Goal: Information Seeking & Learning: Learn about a topic

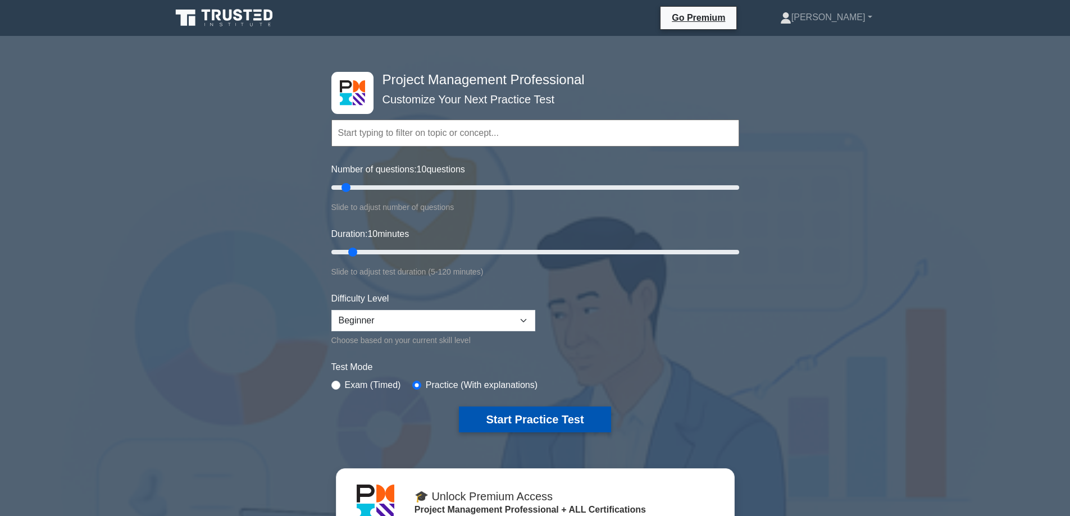
click at [585, 417] on button "Start Practice Test" at bounding box center [535, 420] width 152 height 26
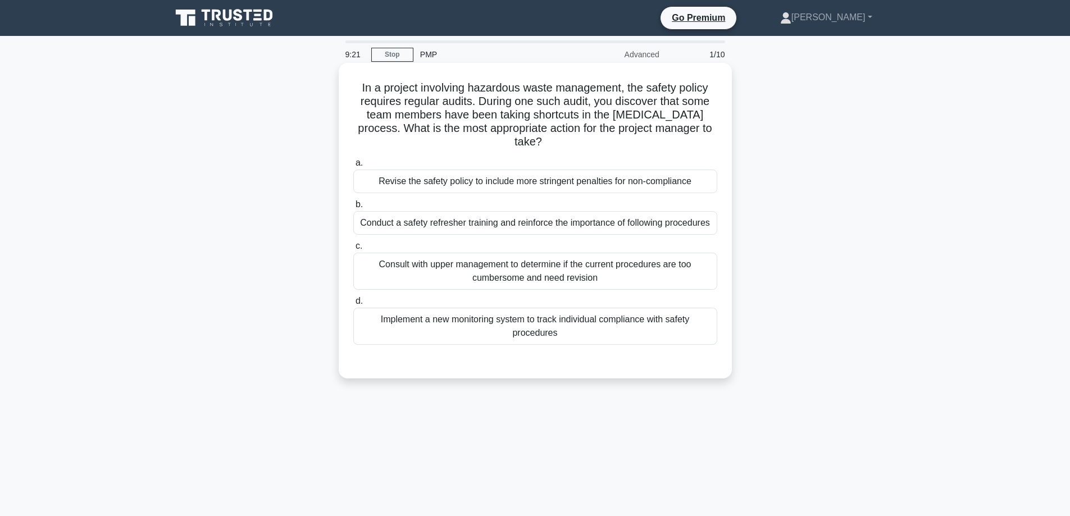
click at [586, 224] on div "Conduct a safety refresher training and reinforce the importance of following p…" at bounding box center [535, 223] width 364 height 24
click at [353, 208] on input "b. Conduct a safety refresher training and reinforce the importance of followin…" at bounding box center [353, 204] width 0 height 7
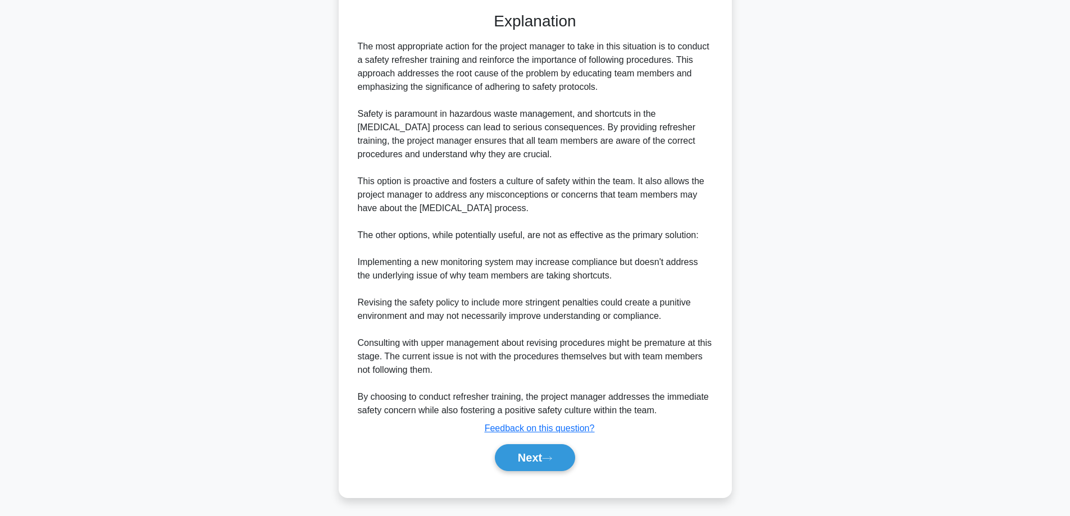
scroll to position [366, 0]
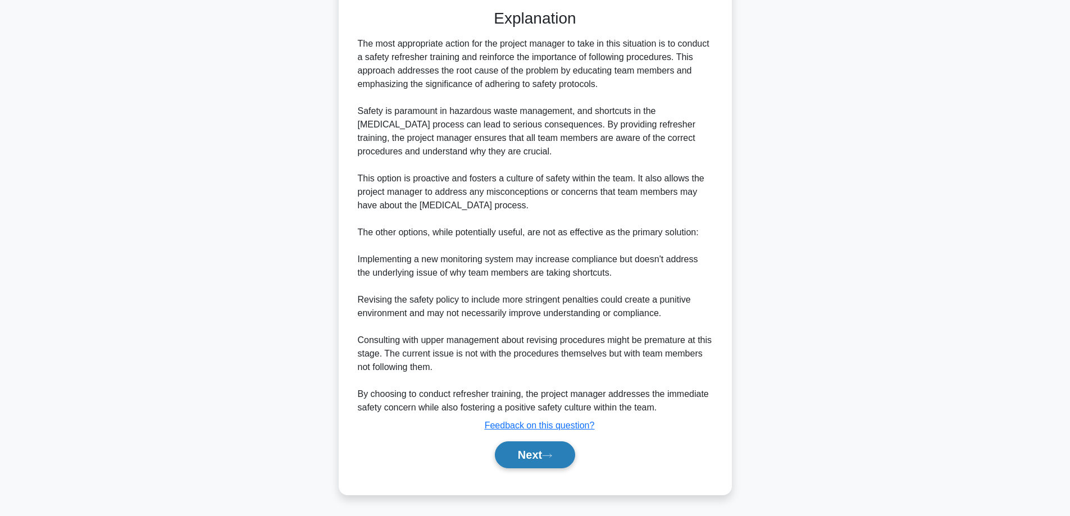
click at [530, 455] on button "Next" at bounding box center [535, 454] width 80 height 27
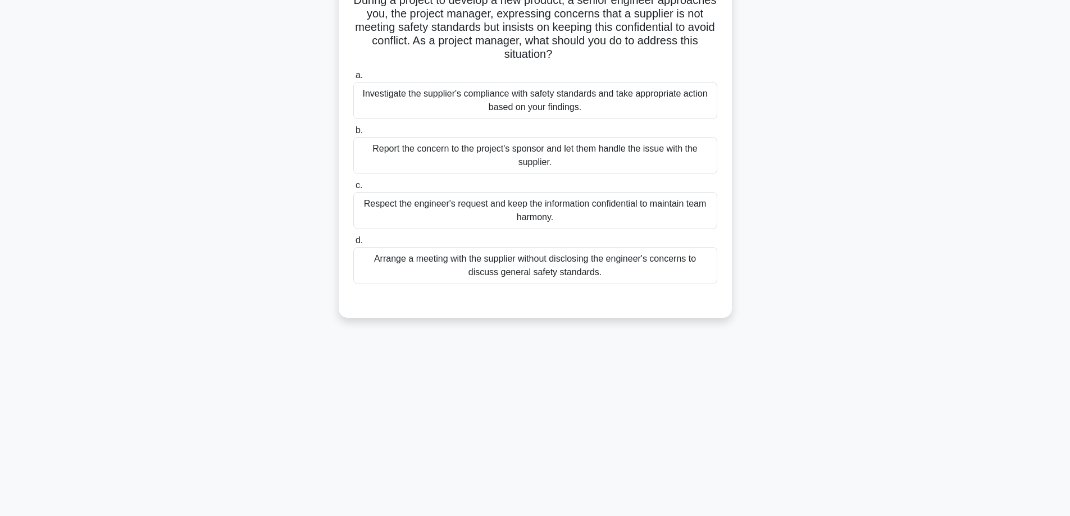
scroll to position [0, 0]
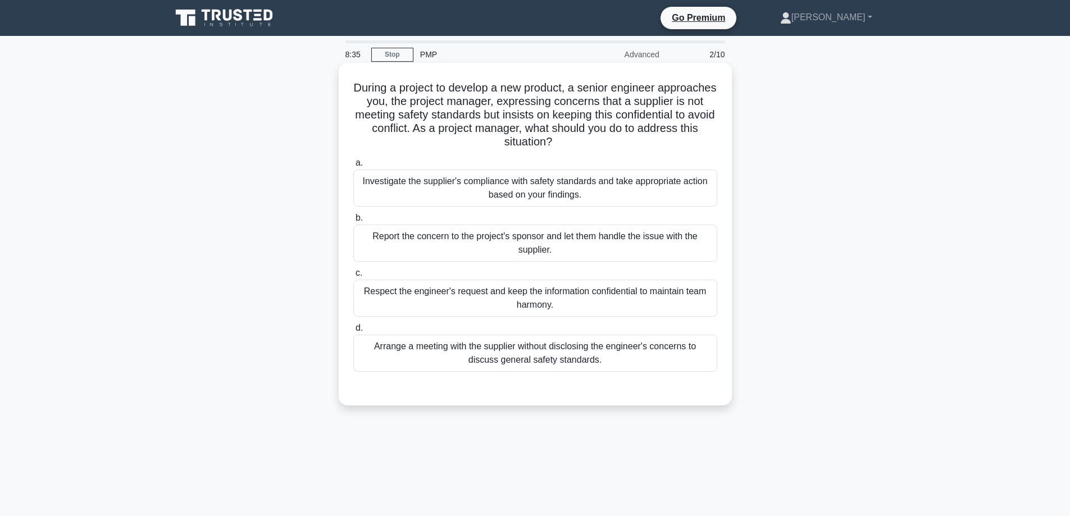
click at [545, 353] on div "Arrange a meeting with the supplier without disclosing the engineer's concerns …" at bounding box center [535, 353] width 364 height 37
click at [353, 332] on input "d. Arrange a meeting with the supplier without disclosing the engineer's concer…" at bounding box center [353, 328] width 0 height 7
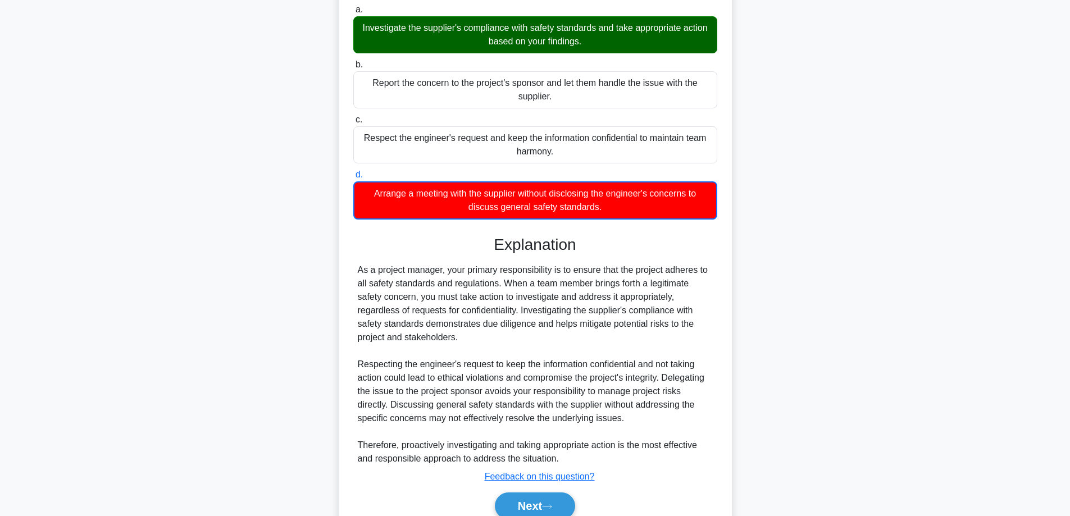
scroll to position [205, 0]
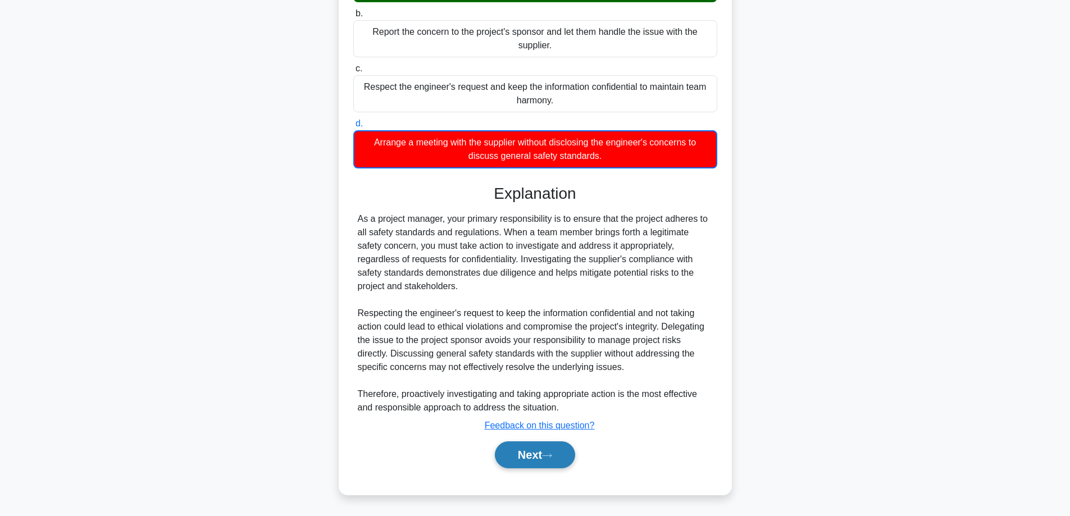
click at [529, 452] on button "Next" at bounding box center [535, 454] width 80 height 27
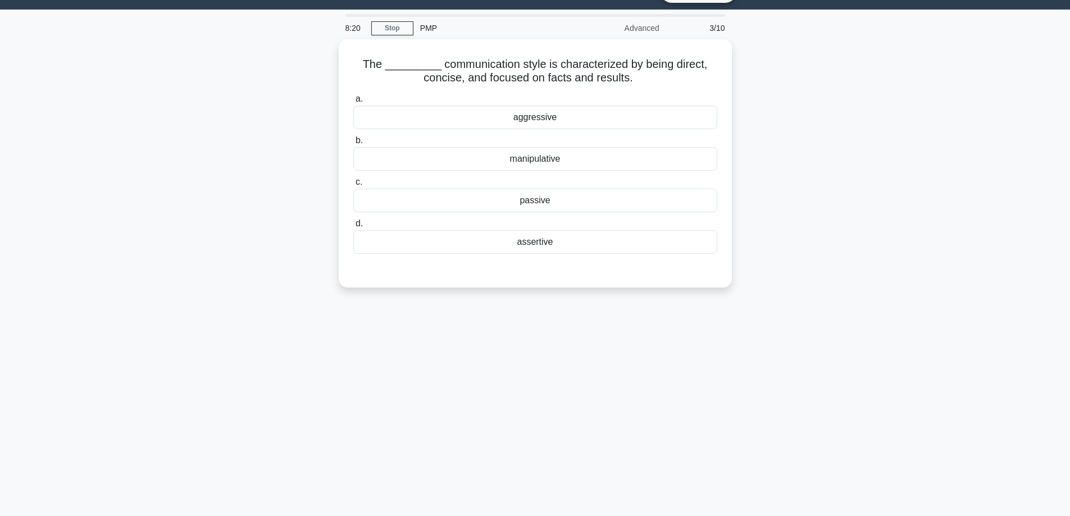
scroll to position [0, 0]
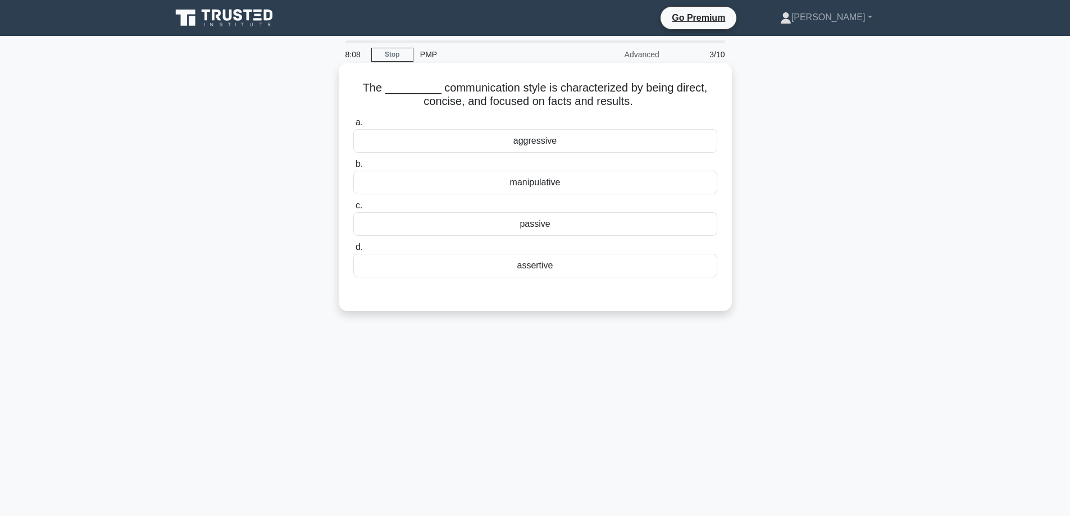
click at [538, 223] on div "passive" at bounding box center [535, 224] width 364 height 24
click at [353, 210] on input "c. passive" at bounding box center [353, 205] width 0 height 7
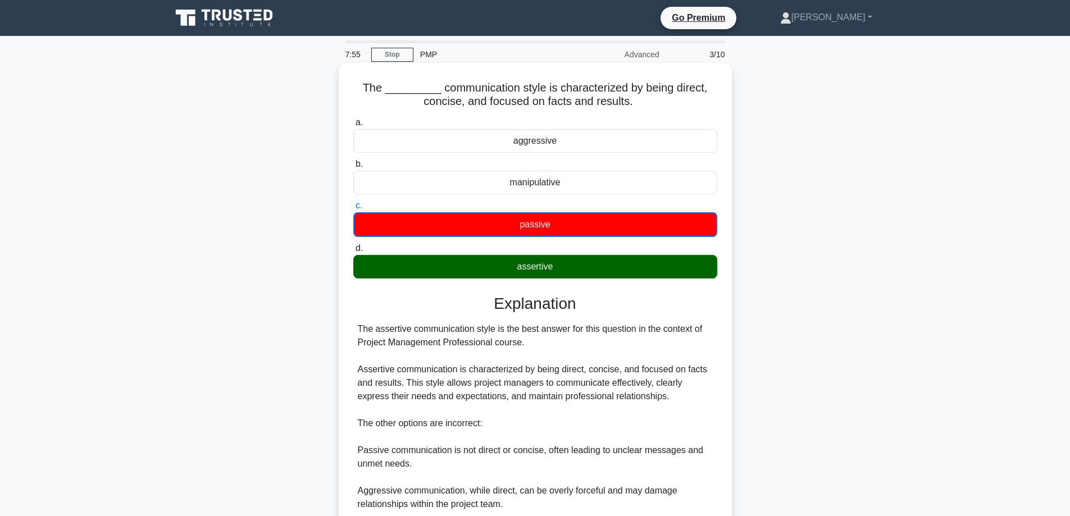
click at [539, 268] on div "assertive" at bounding box center [535, 267] width 364 height 24
click at [353, 252] on input "d. assertive" at bounding box center [353, 248] width 0 height 7
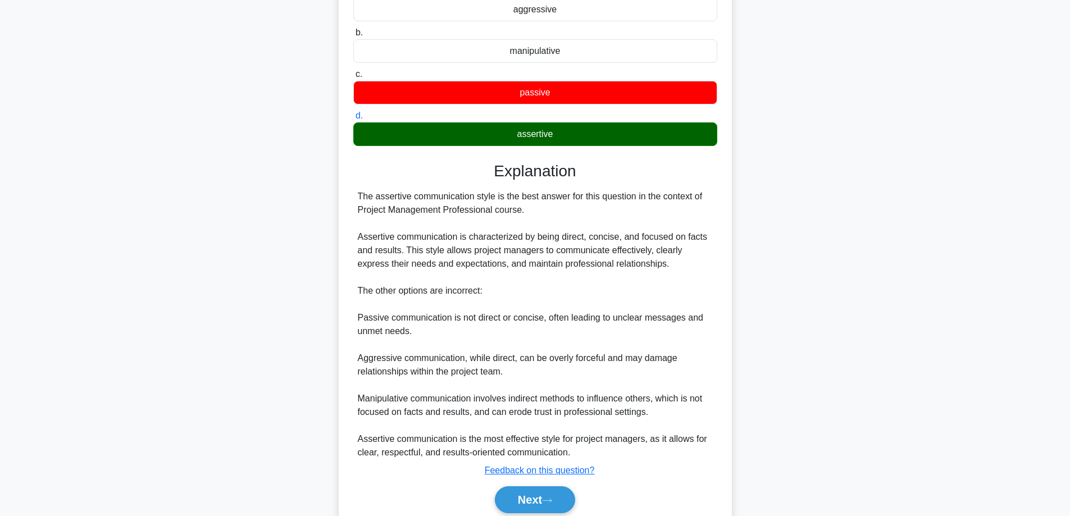
scroll to position [177, 0]
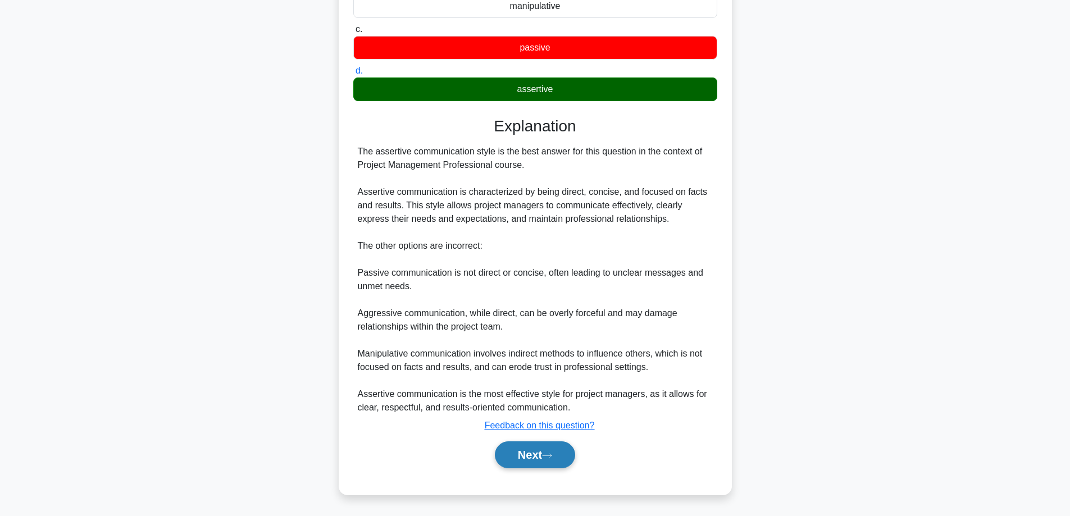
drag, startPoint x: 530, startPoint y: 453, endPoint x: 532, endPoint y: 461, distance: 8.7
click at [530, 453] on button "Next" at bounding box center [535, 454] width 80 height 27
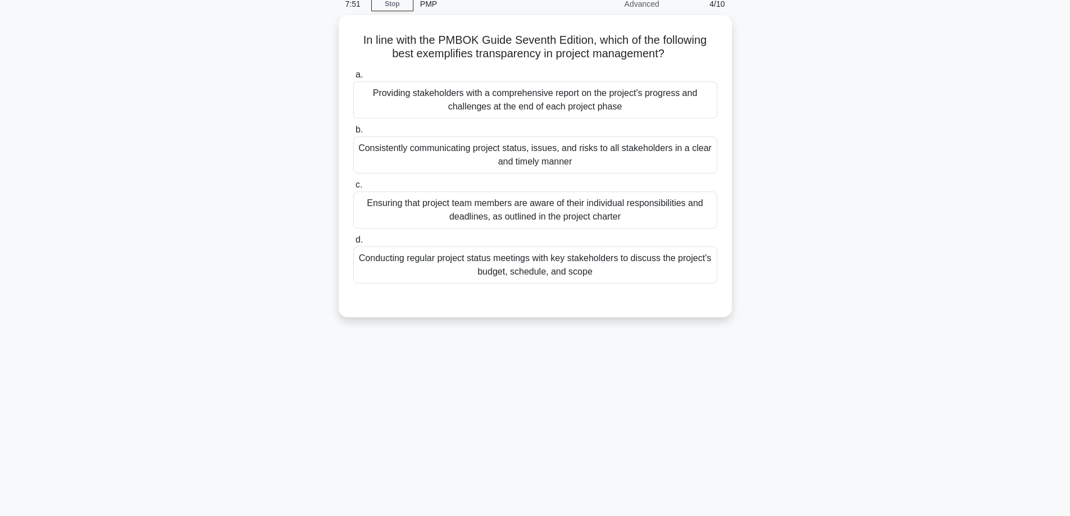
scroll to position [0, 0]
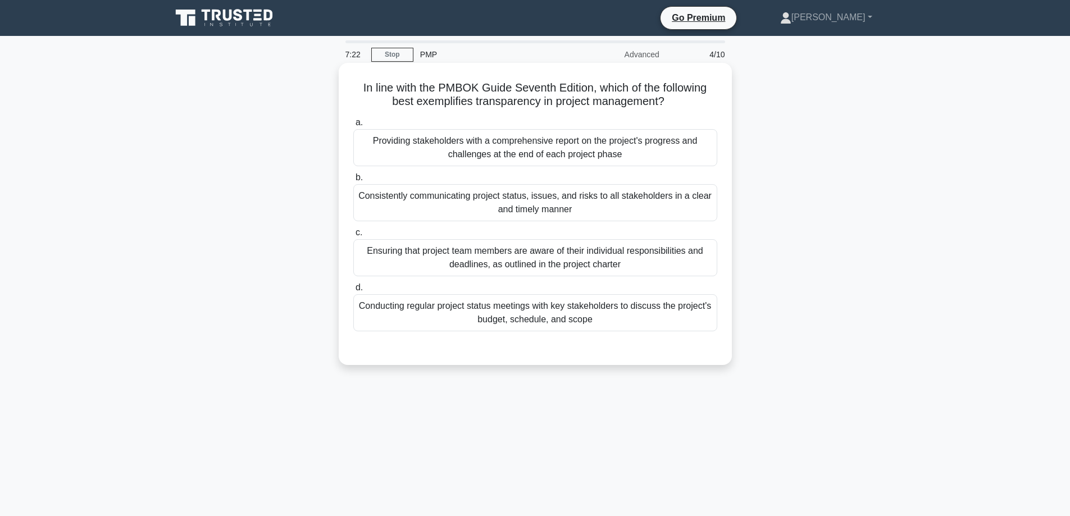
click at [536, 318] on div "Conducting regular project status meetings with key stakeholders to discuss the…" at bounding box center [535, 312] width 364 height 37
click at [353, 292] on input "d. Conducting regular project status meetings with key stakeholders to discuss …" at bounding box center [353, 287] width 0 height 7
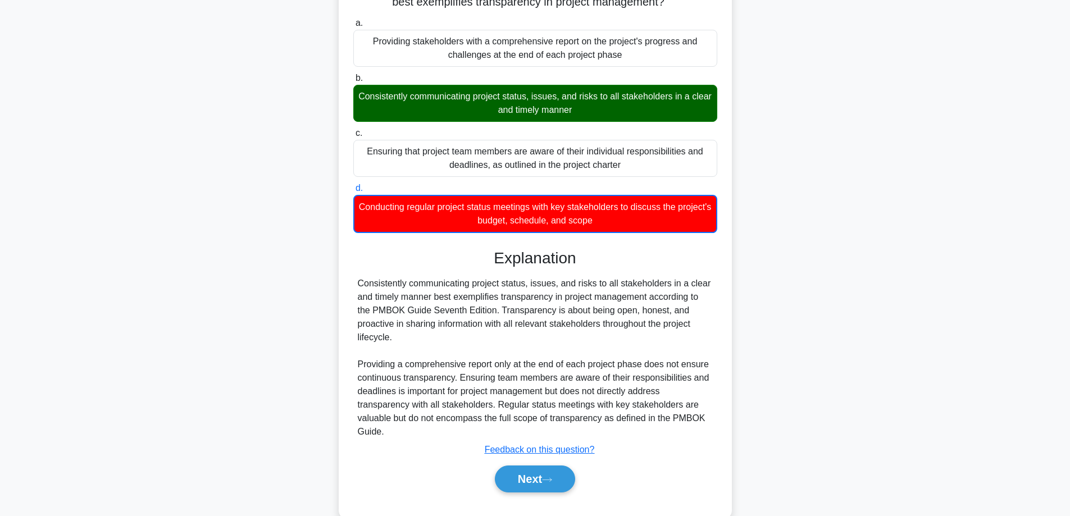
scroll to position [124, 0]
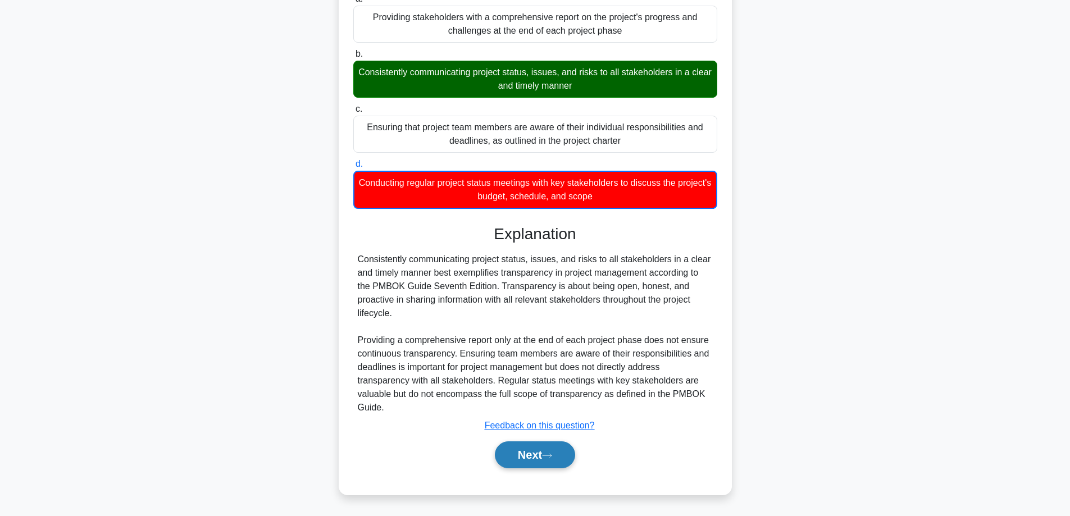
click at [532, 456] on button "Next" at bounding box center [535, 454] width 80 height 27
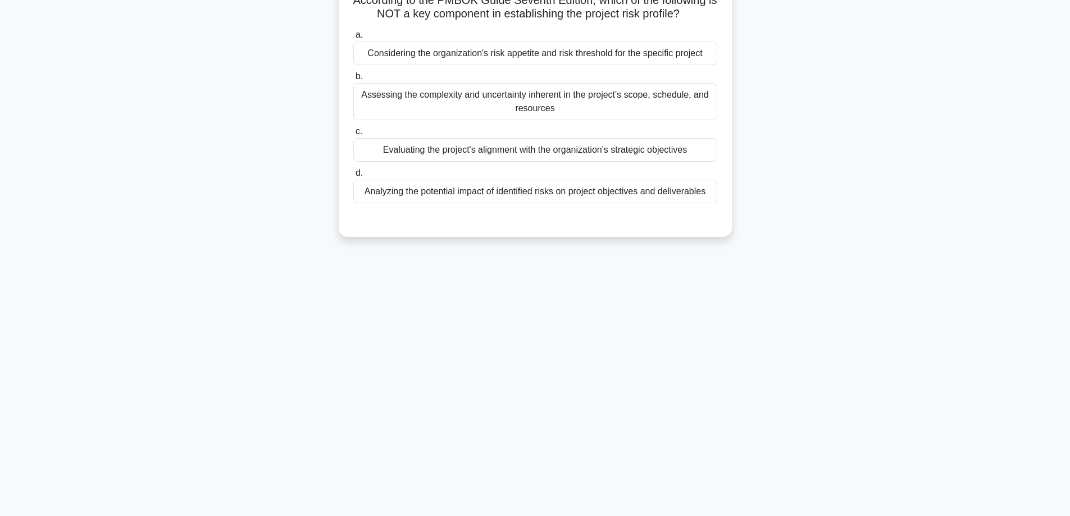
scroll to position [0, 0]
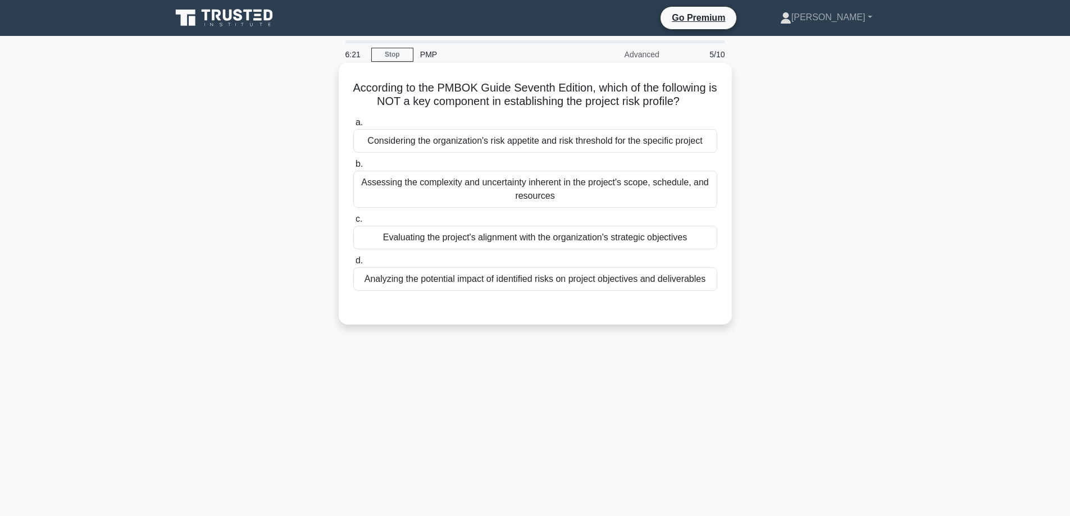
drag, startPoint x: 538, startPoint y: 233, endPoint x: 535, endPoint y: 239, distance: 6.0
click at [538, 235] on div "Evaluating the project's alignment with the organization's strategic objectives" at bounding box center [535, 238] width 364 height 24
click at [353, 223] on input "c. Evaluating the project's alignment with the organization's strategic objecti…" at bounding box center [353, 219] width 0 height 7
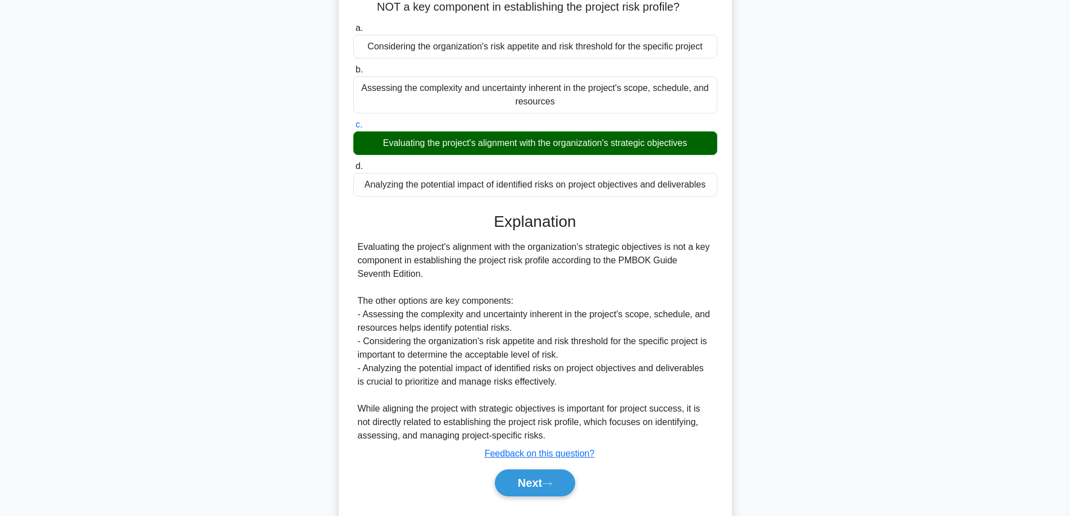
scroll to position [123, 0]
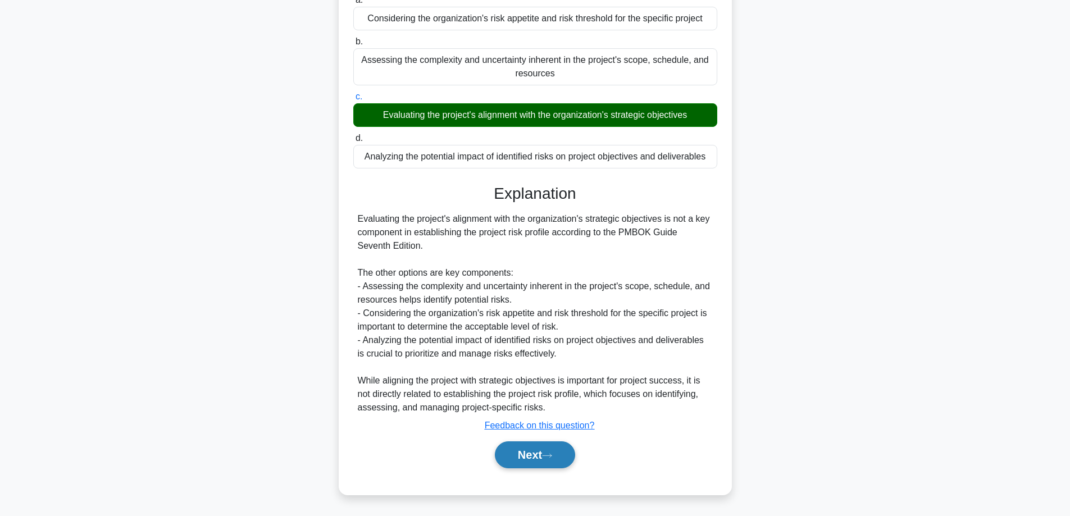
click at [503, 460] on button "Next" at bounding box center [535, 454] width 80 height 27
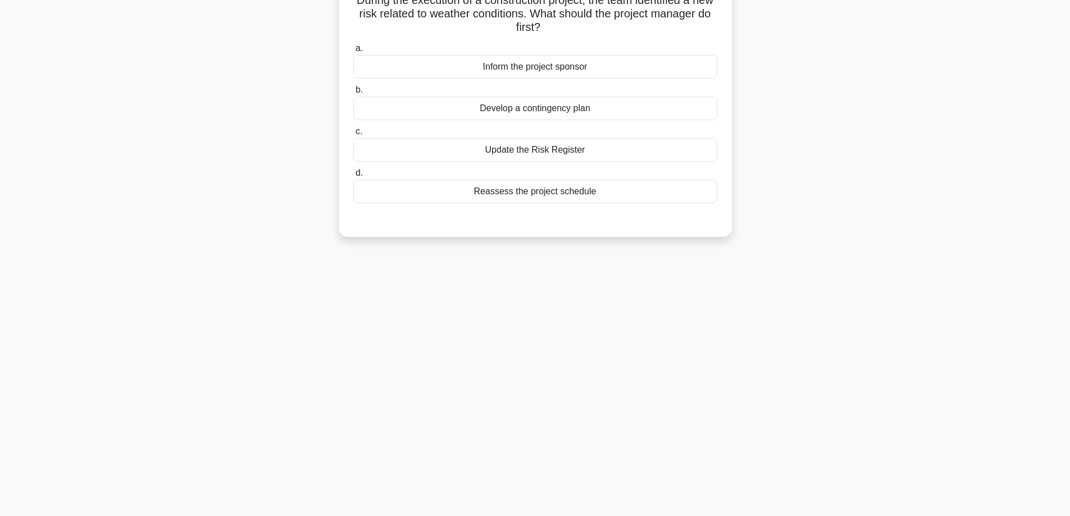
scroll to position [0, 0]
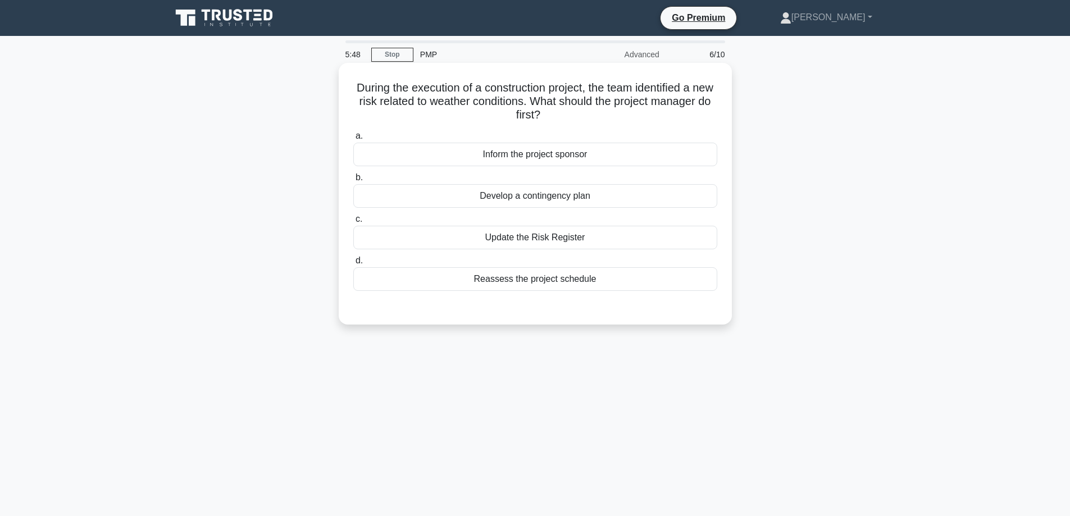
click at [553, 198] on div "Develop a contingency plan" at bounding box center [535, 196] width 364 height 24
click at [353, 181] on input "b. Develop a contingency plan" at bounding box center [353, 177] width 0 height 7
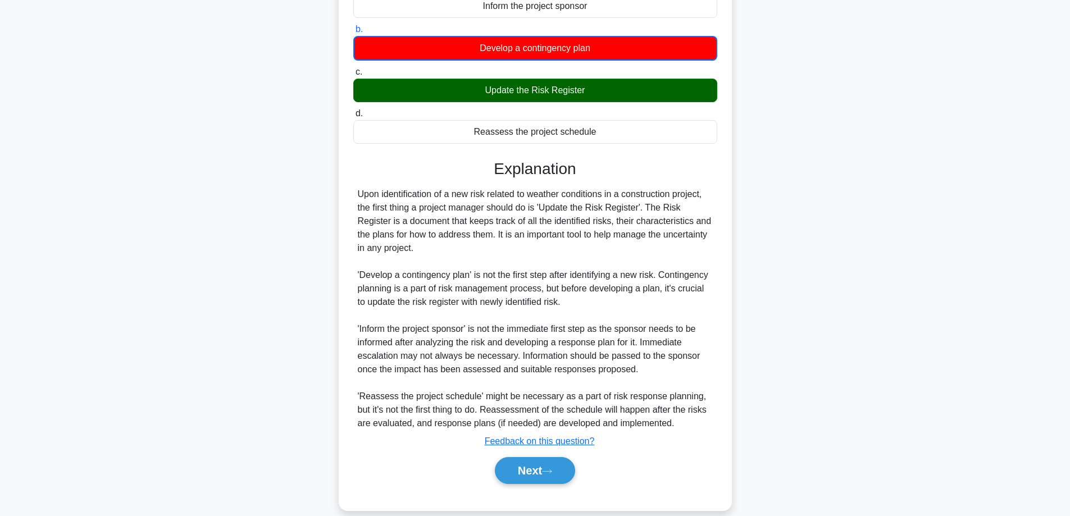
scroll to position [165, 0]
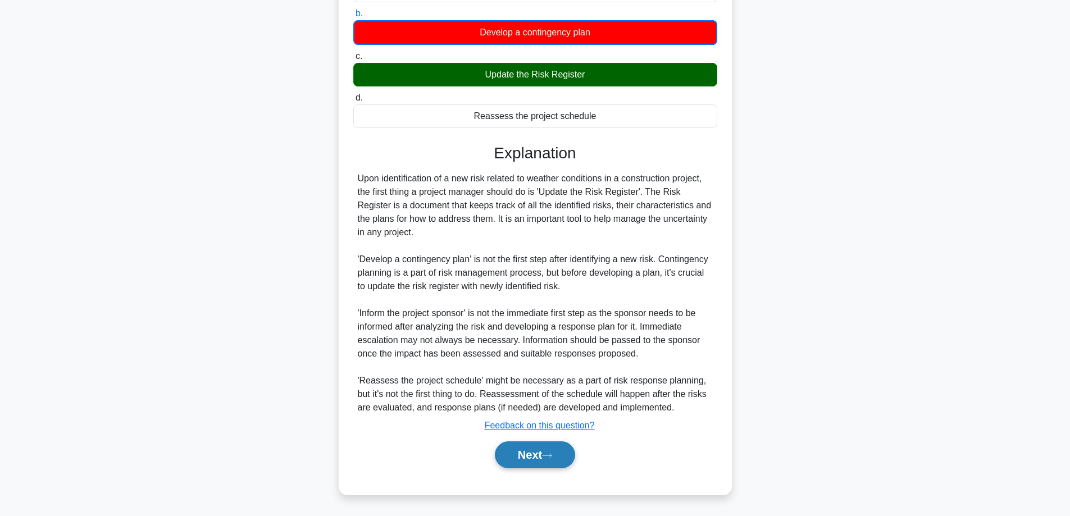
click at [546, 454] on button "Next" at bounding box center [535, 454] width 80 height 27
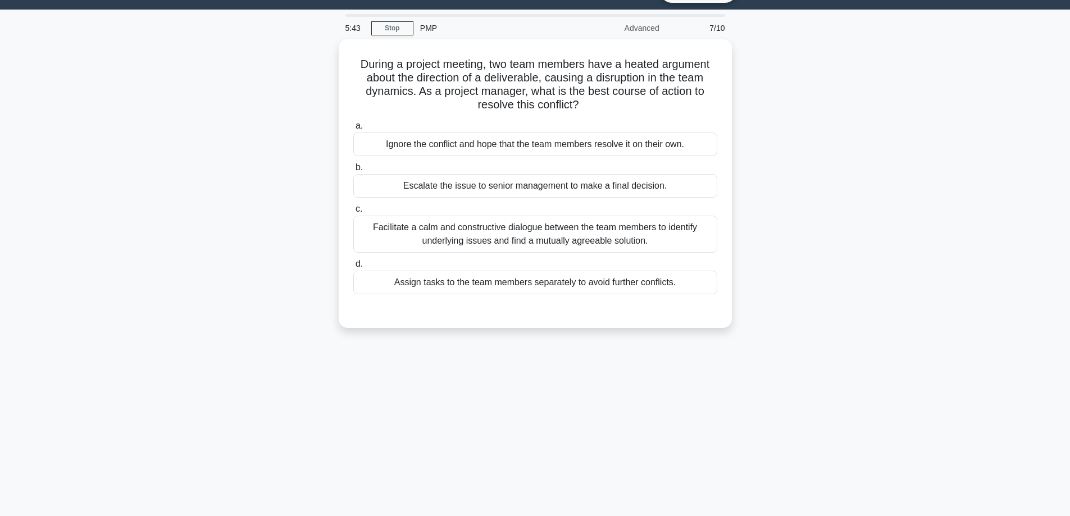
scroll to position [0, 0]
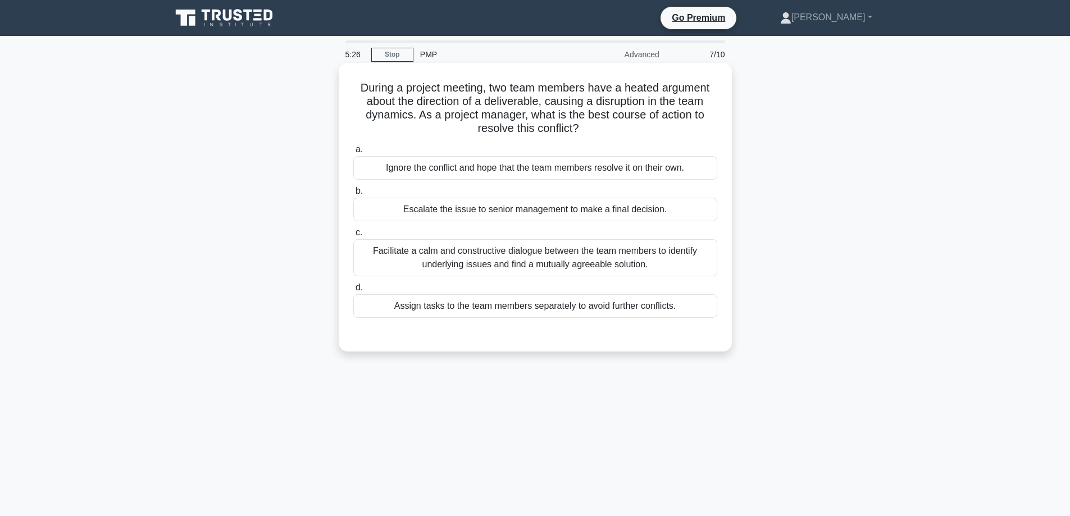
click at [591, 258] on div "Facilitate a calm and constructive dialogue between the team members to identif…" at bounding box center [535, 257] width 364 height 37
click at [353, 236] on input "c. Facilitate a calm and constructive dialogue between the team members to iden…" at bounding box center [353, 232] width 0 height 7
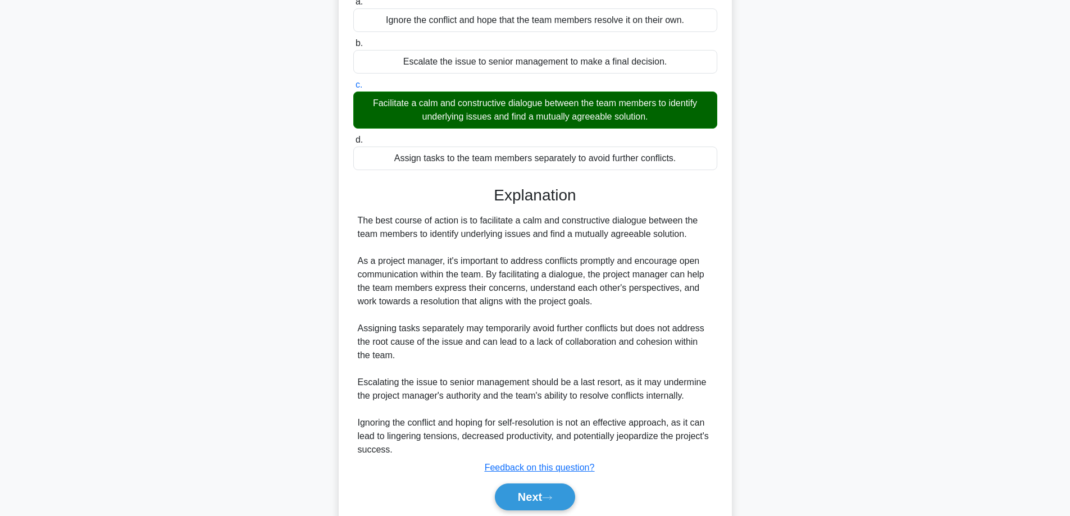
scroll to position [190, 0]
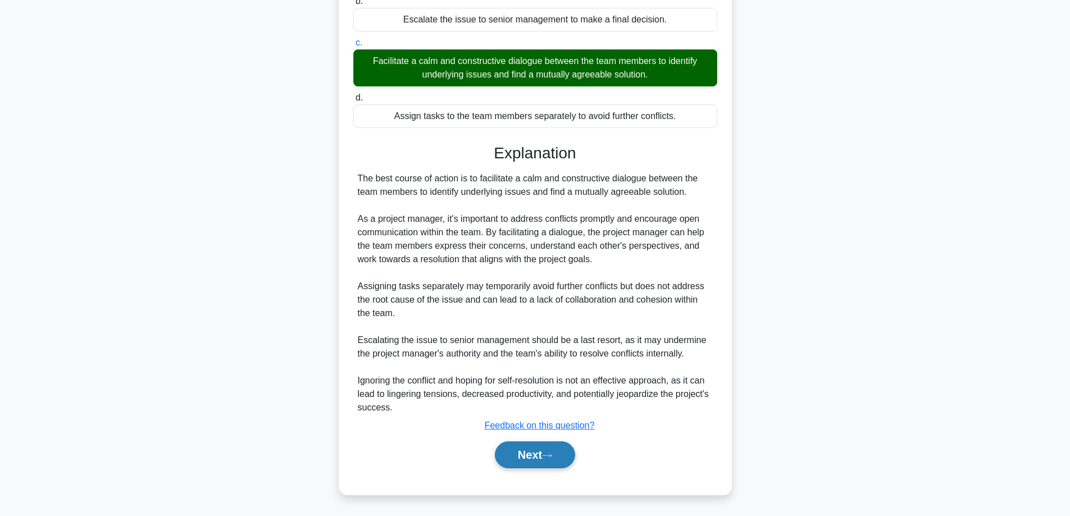
click at [533, 461] on button "Next" at bounding box center [535, 454] width 80 height 27
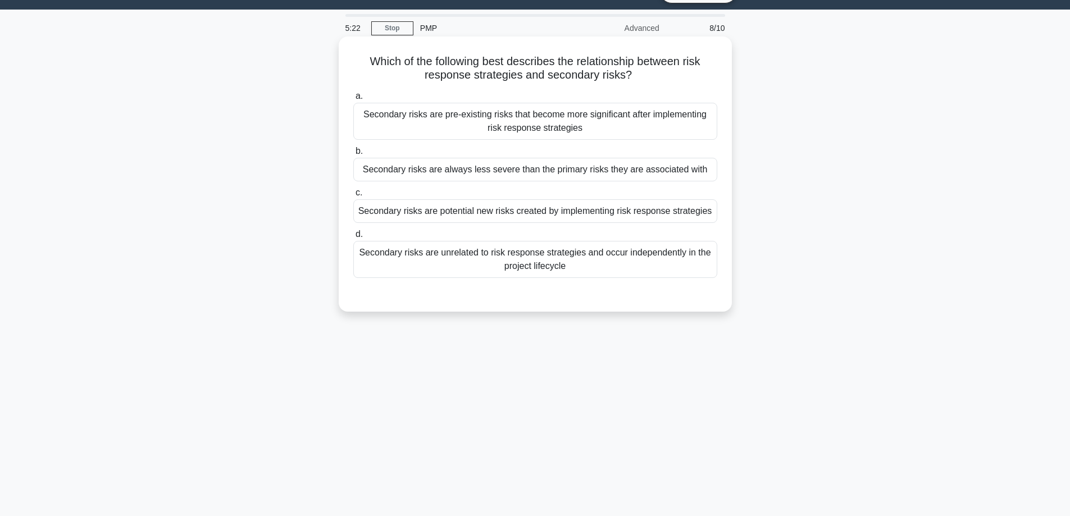
scroll to position [0, 0]
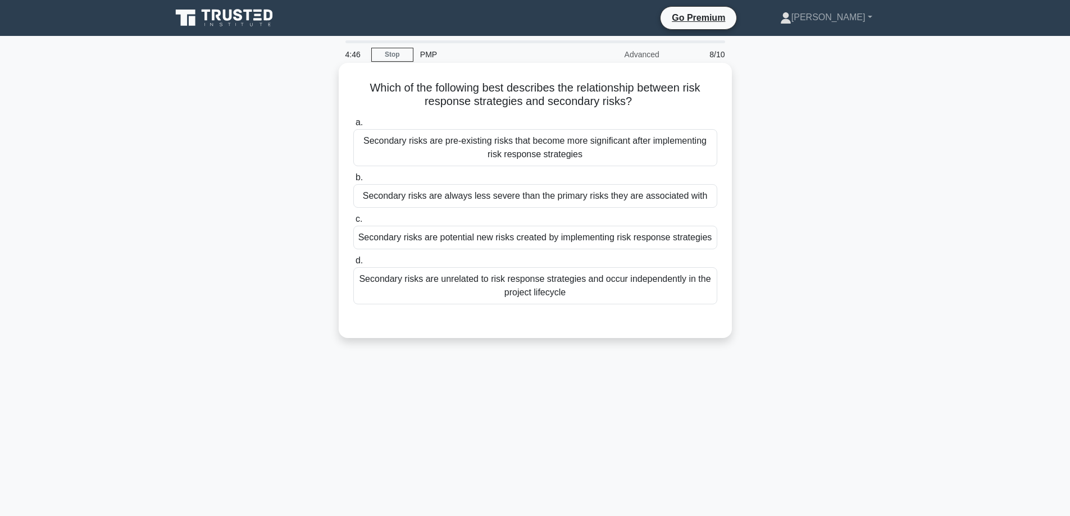
click at [527, 199] on div "Secondary risks are always less severe than the primary risks they are associat…" at bounding box center [535, 196] width 364 height 24
click at [353, 181] on input "b. Secondary risks are always less severe than the primary risks they are assoc…" at bounding box center [353, 177] width 0 height 7
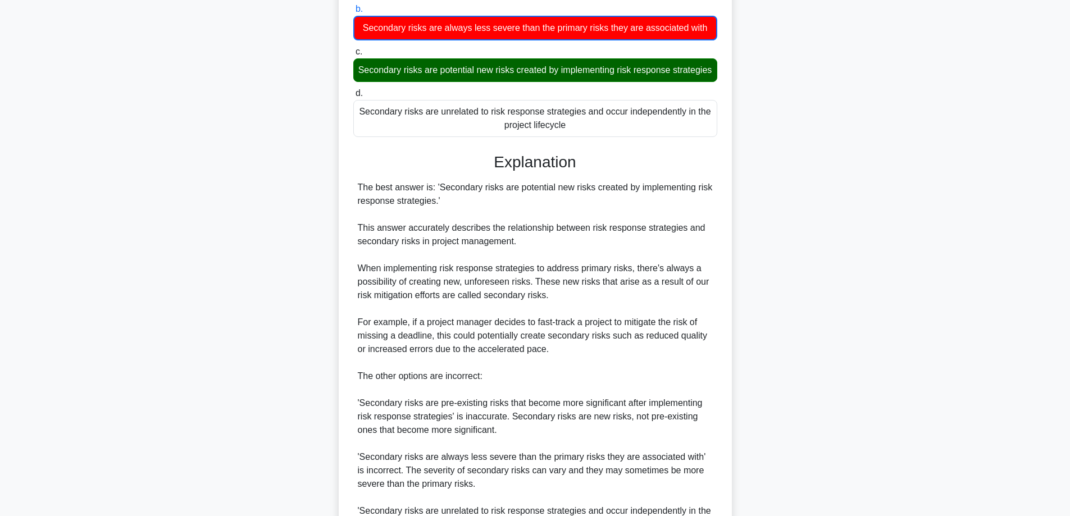
scroll to position [313, 0]
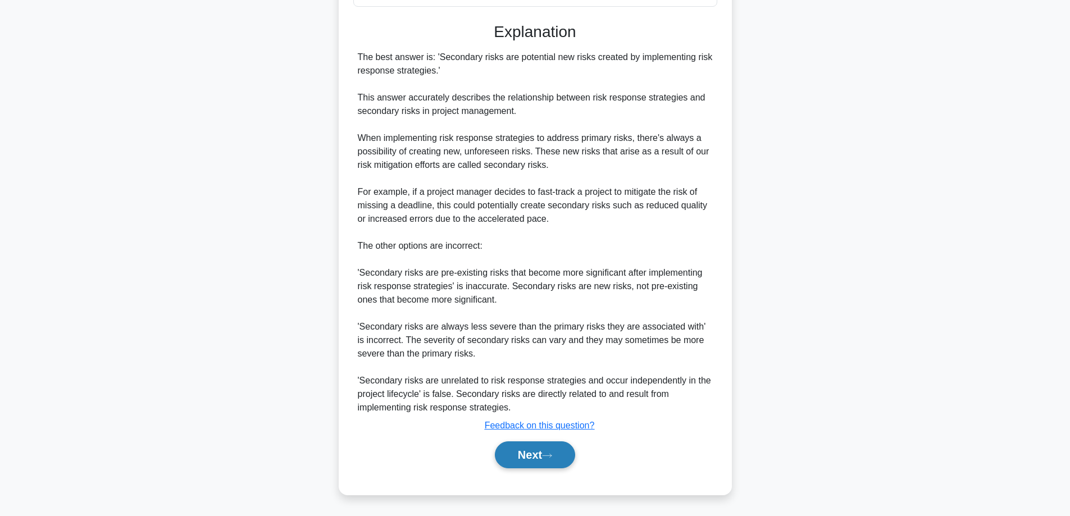
click at [543, 466] on button "Next" at bounding box center [535, 454] width 80 height 27
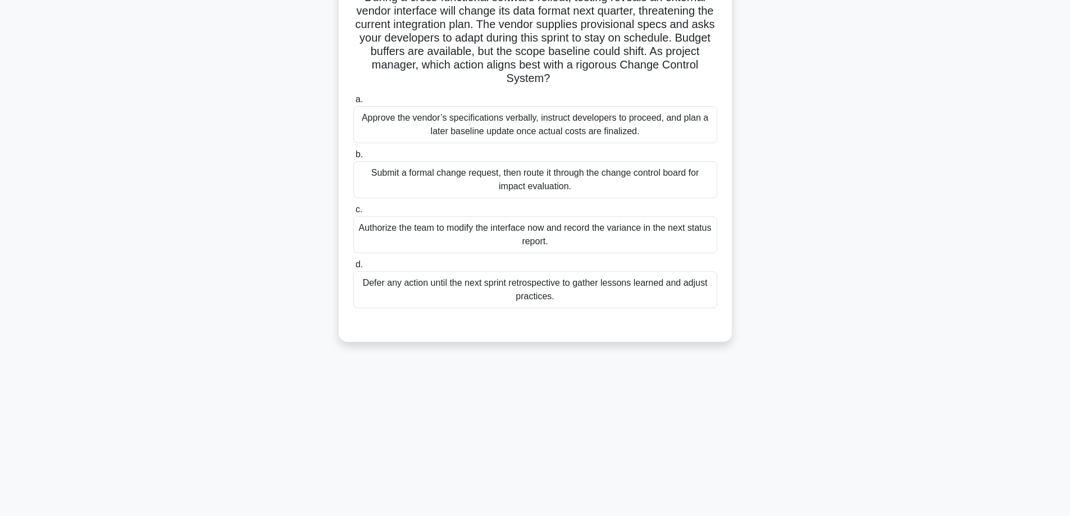
scroll to position [0, 0]
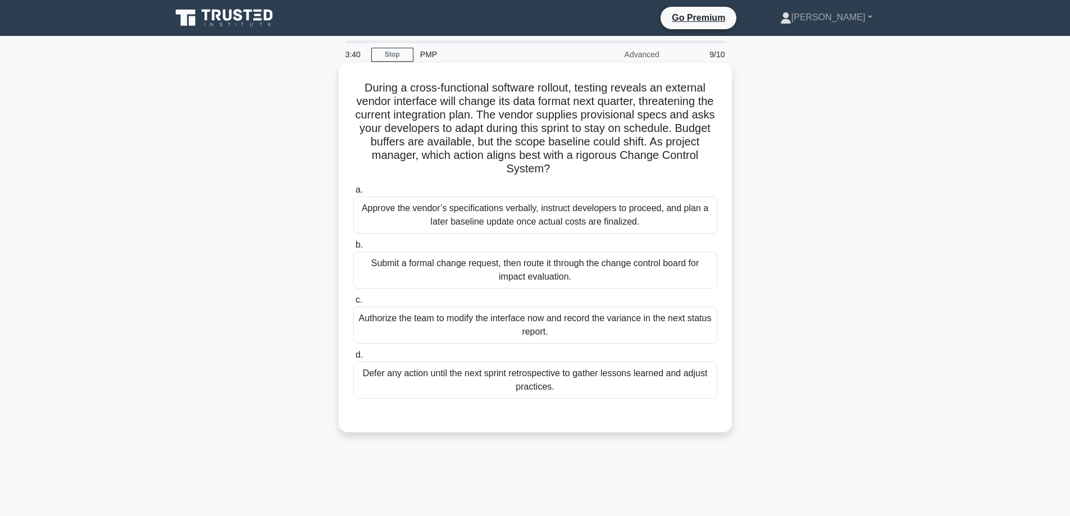
click at [555, 271] on div "Submit a formal change request, then route it through the change control board …" at bounding box center [535, 270] width 364 height 37
click at [353, 249] on input "b. Submit a formal change request, then route it through the change control boa…" at bounding box center [353, 245] width 0 height 7
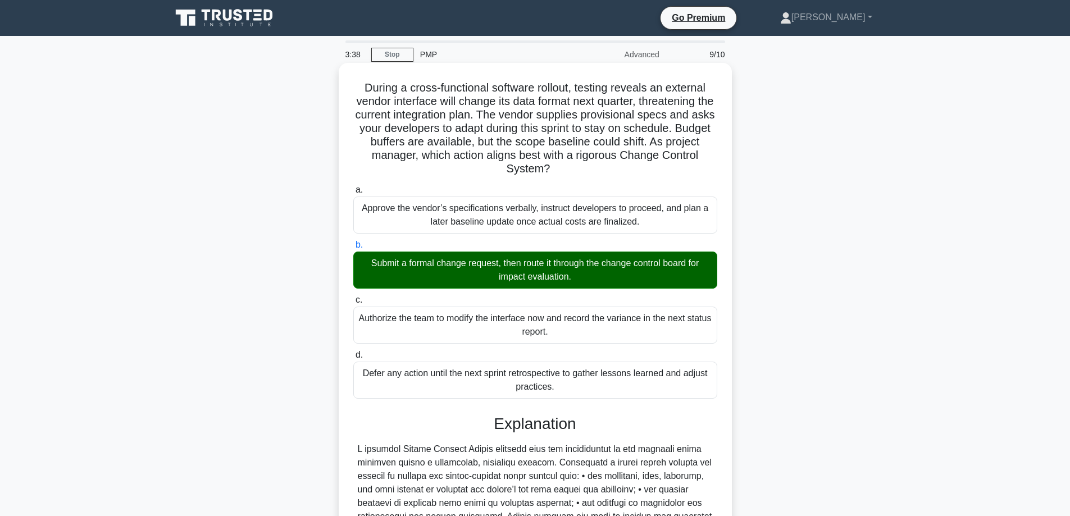
scroll to position [204, 0]
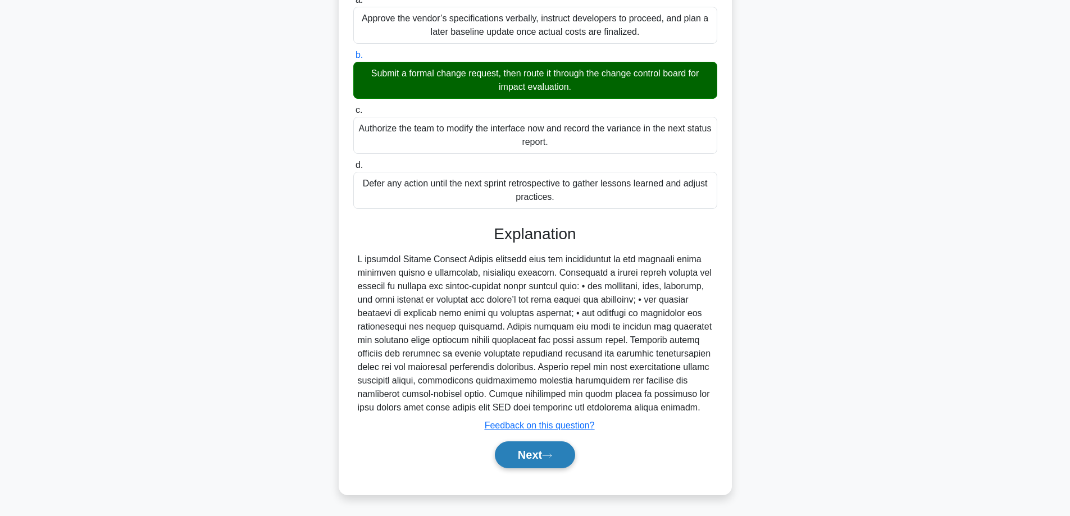
click at [536, 457] on button "Next" at bounding box center [535, 454] width 80 height 27
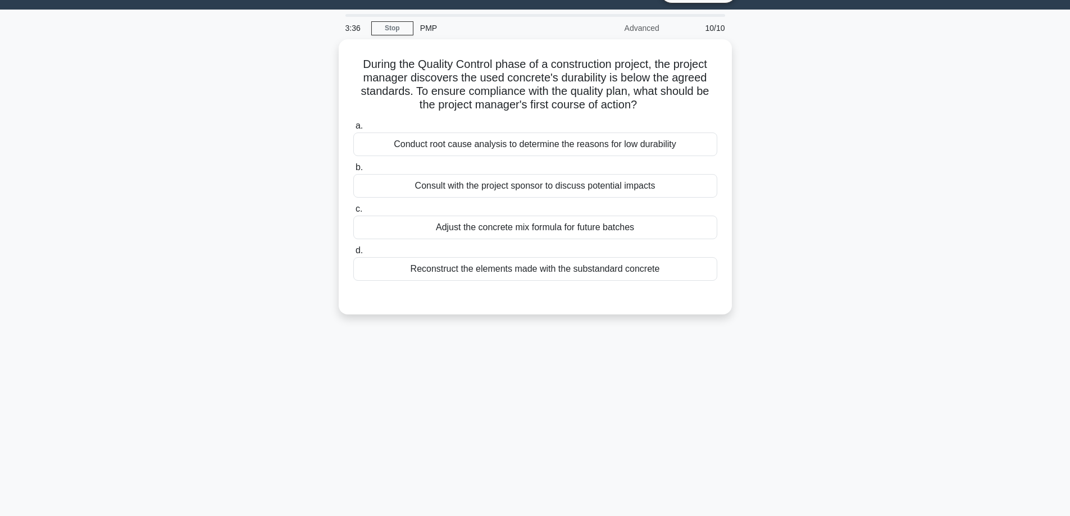
scroll to position [0, 0]
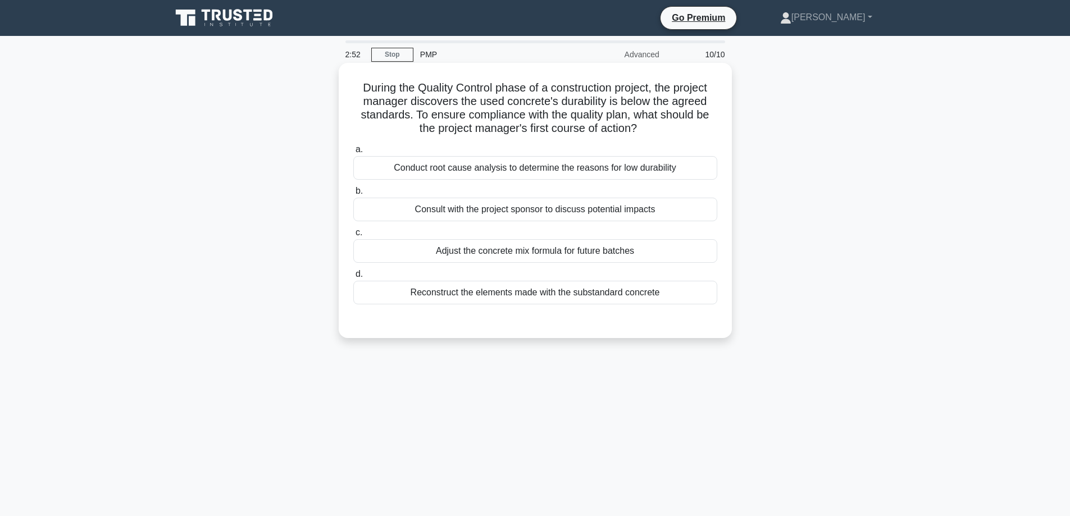
click at [547, 167] on div "Conduct root cause analysis to determine the reasons for low durability" at bounding box center [535, 168] width 364 height 24
click at [353, 153] on input "a. Conduct root cause analysis to determine the reasons for low durability" at bounding box center [353, 149] width 0 height 7
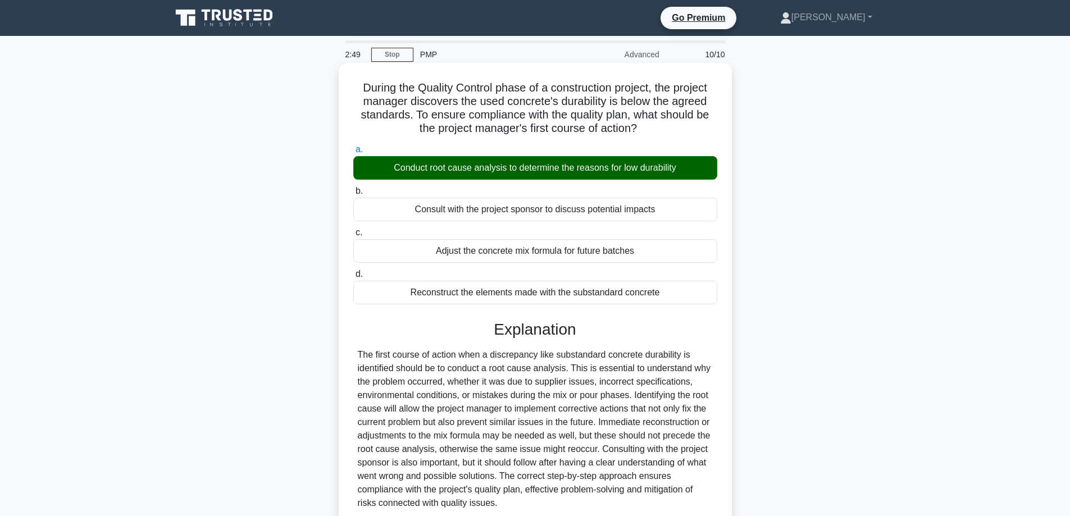
scroll to position [96, 0]
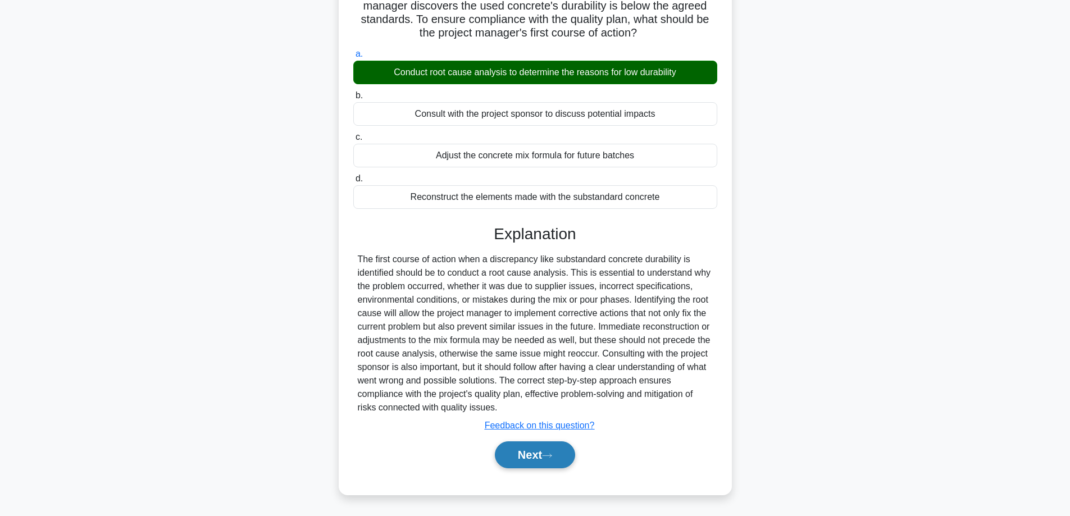
click at [532, 456] on button "Next" at bounding box center [535, 454] width 80 height 27
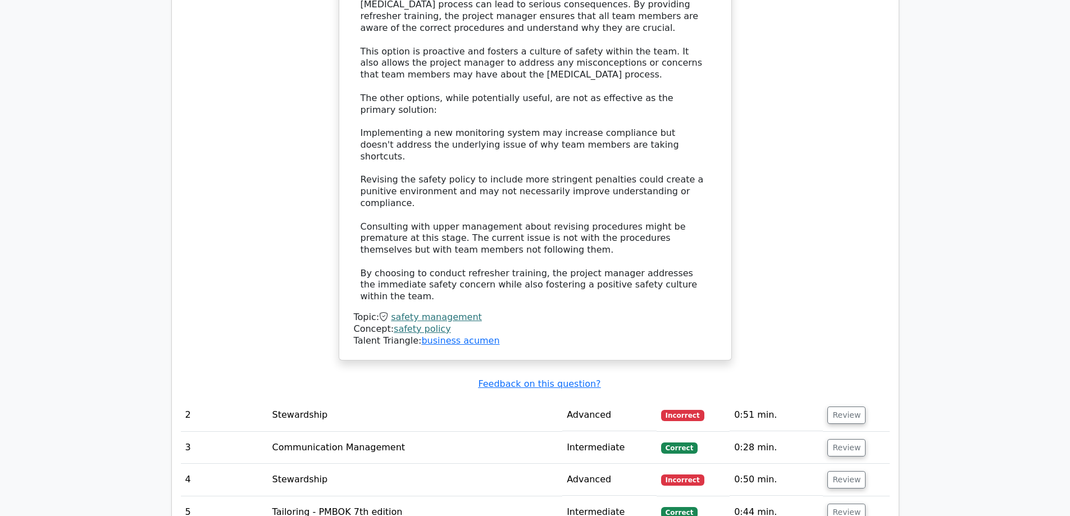
scroll to position [1685, 0]
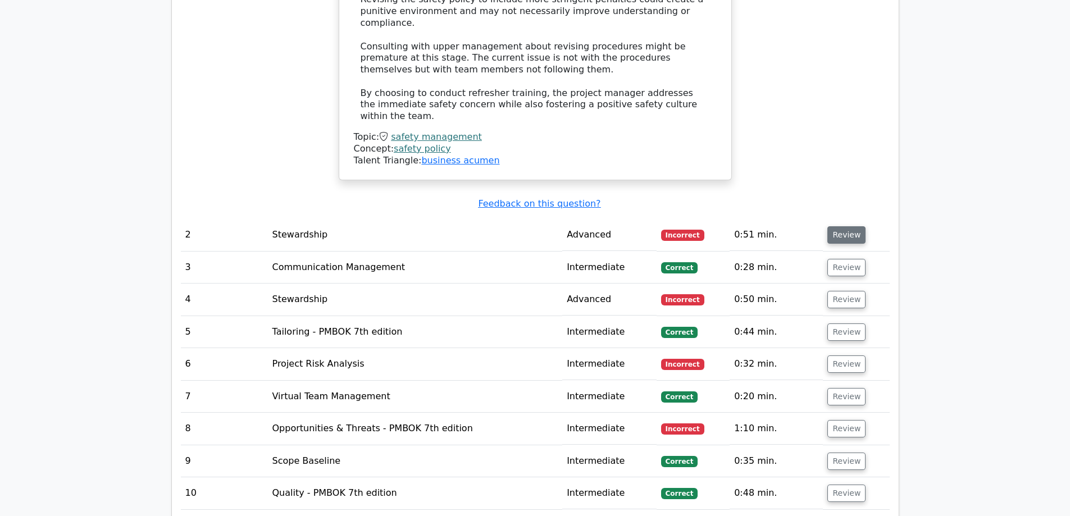
click at [848, 226] on button "Review" at bounding box center [846, 234] width 38 height 17
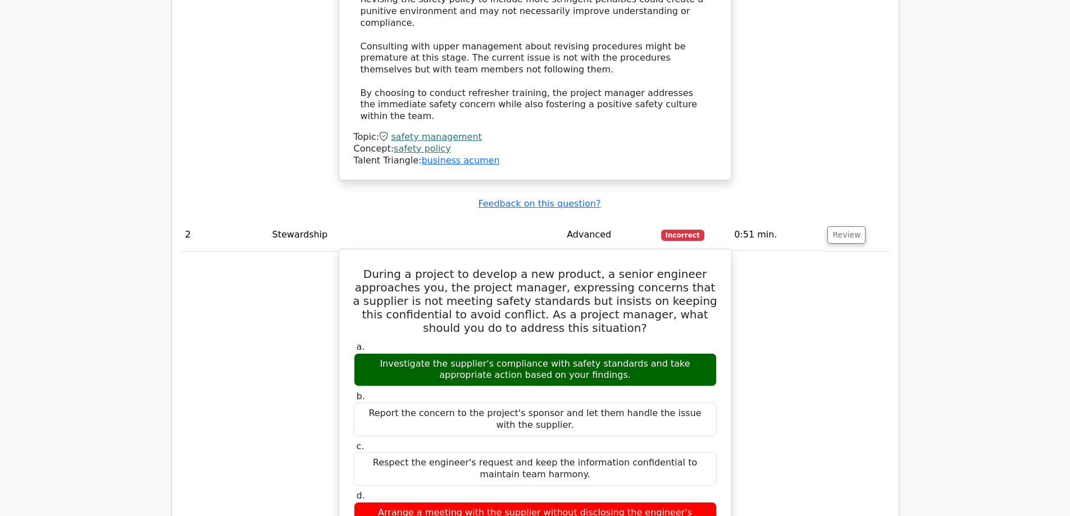
click at [526, 353] on div "Investigate the supplier's compliance with safety standards and take appropriat…" at bounding box center [535, 370] width 363 height 34
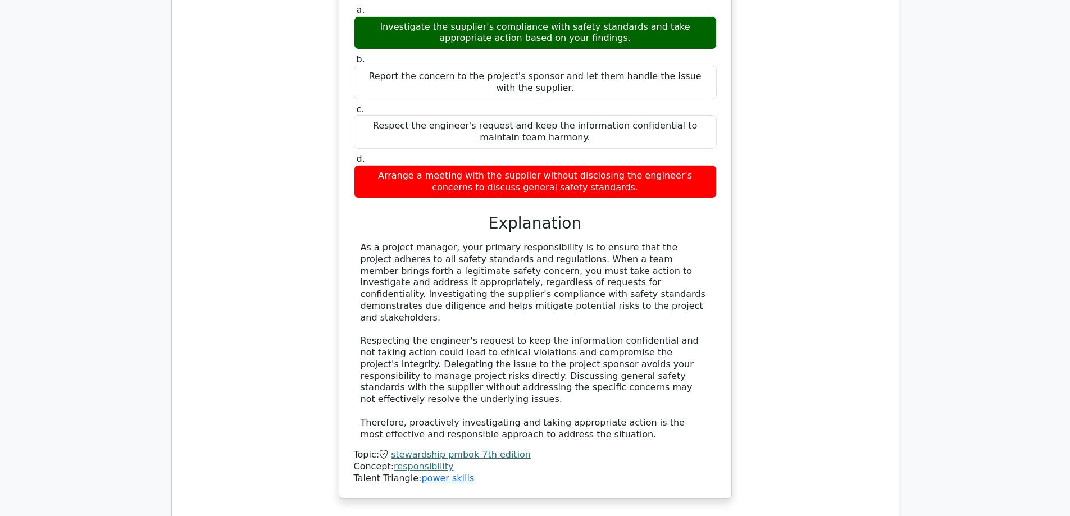
click at [539, 165] on div "Arrange a meeting with the supplier without disclosing the engineer's concerns …" at bounding box center [535, 182] width 363 height 34
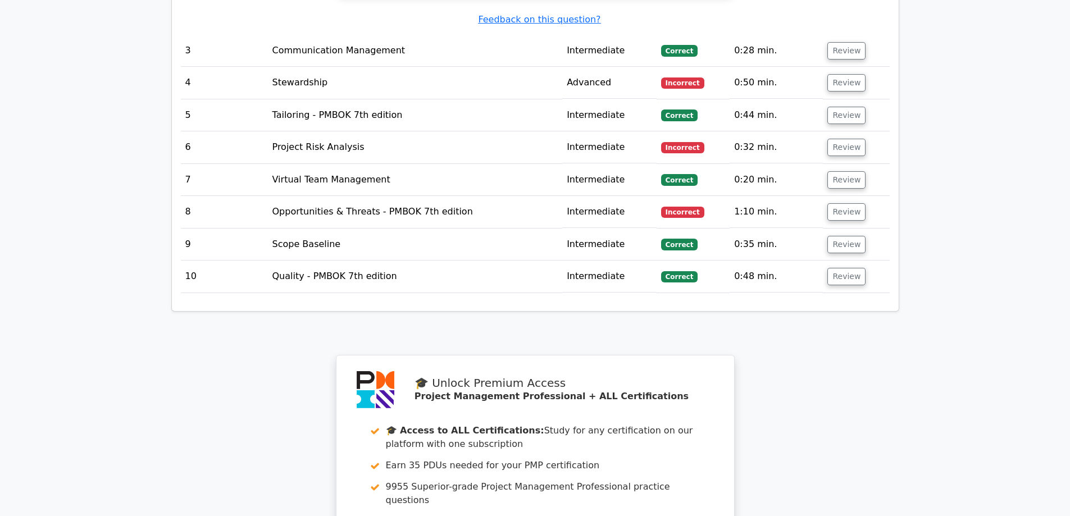
scroll to position [2800, 0]
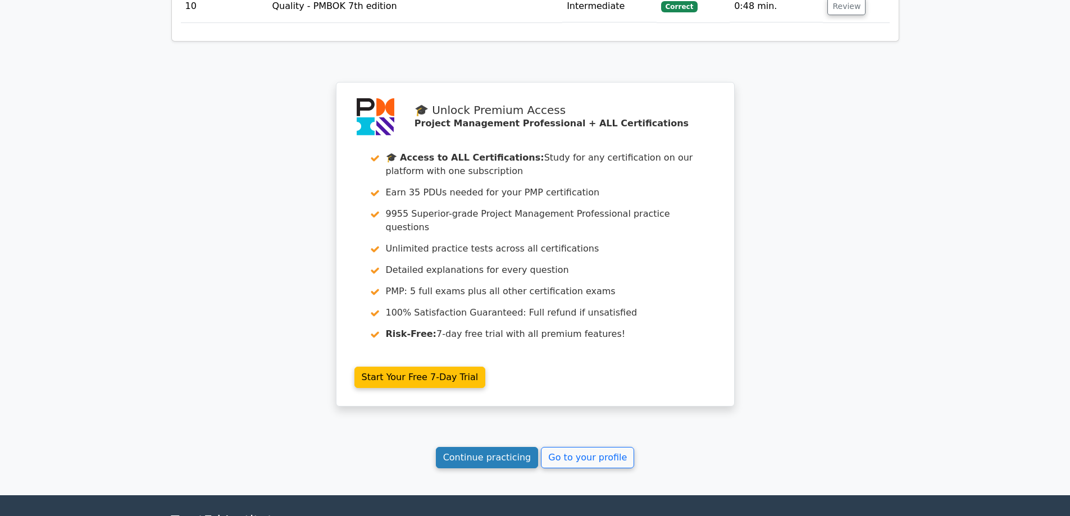
click at [504, 447] on link "Continue practicing" at bounding box center [487, 457] width 103 height 21
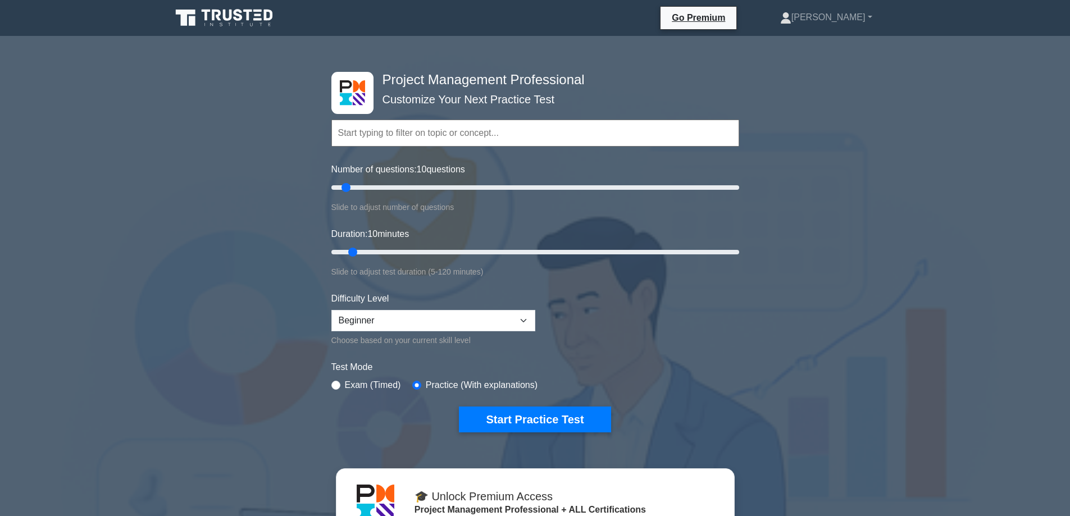
click at [330, 384] on div "Project Management Professional Customize Your Next Practice Test Topics Scope …" at bounding box center [535, 252] width 421 height 415
click at [515, 420] on button "Start Practice Test" at bounding box center [535, 420] width 152 height 26
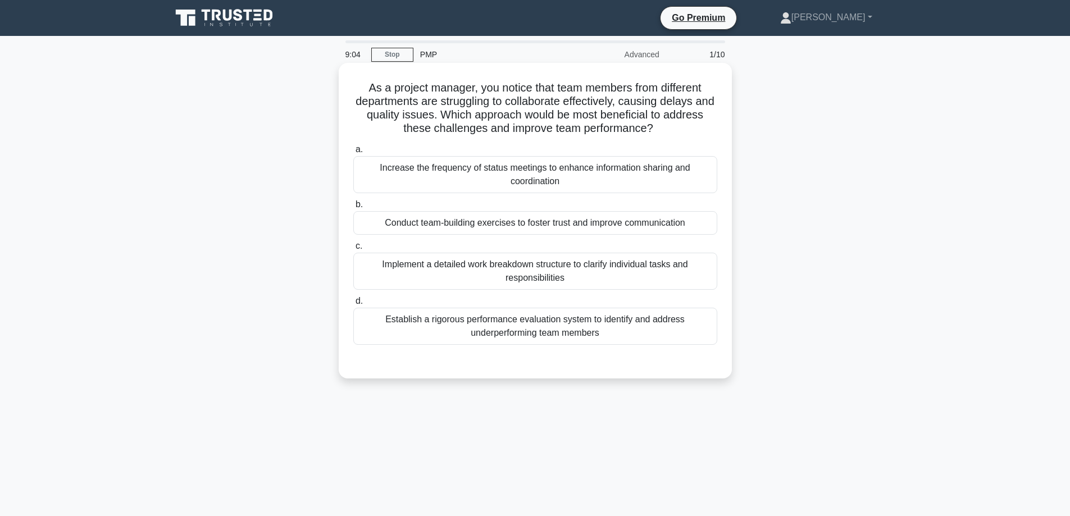
click at [563, 221] on div "Conduct team-building exercises to foster trust and improve communication" at bounding box center [535, 223] width 364 height 24
click at [353, 208] on input "b. Conduct team-building exercises to [PERSON_NAME] trust and improve communica…" at bounding box center [353, 204] width 0 height 7
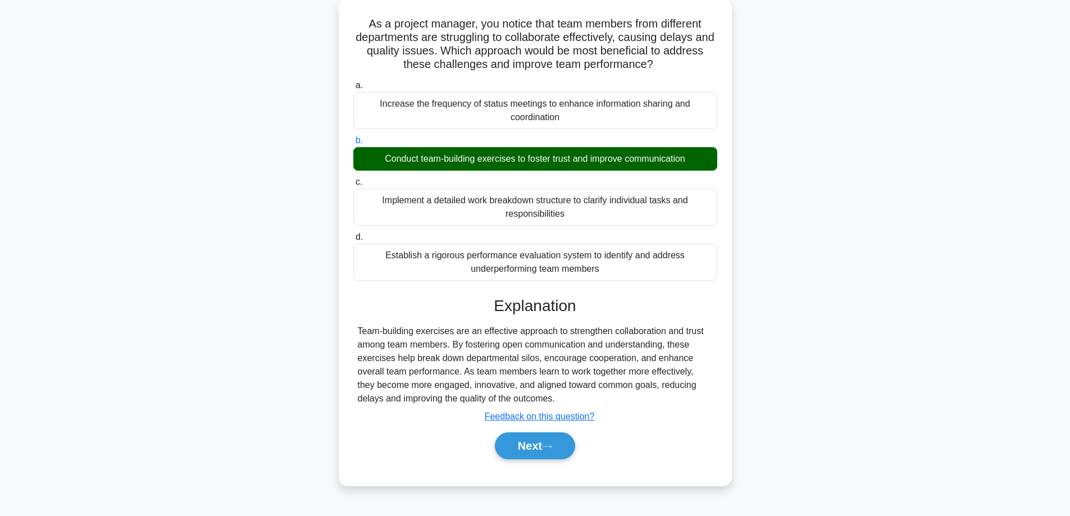
scroll to position [90, 0]
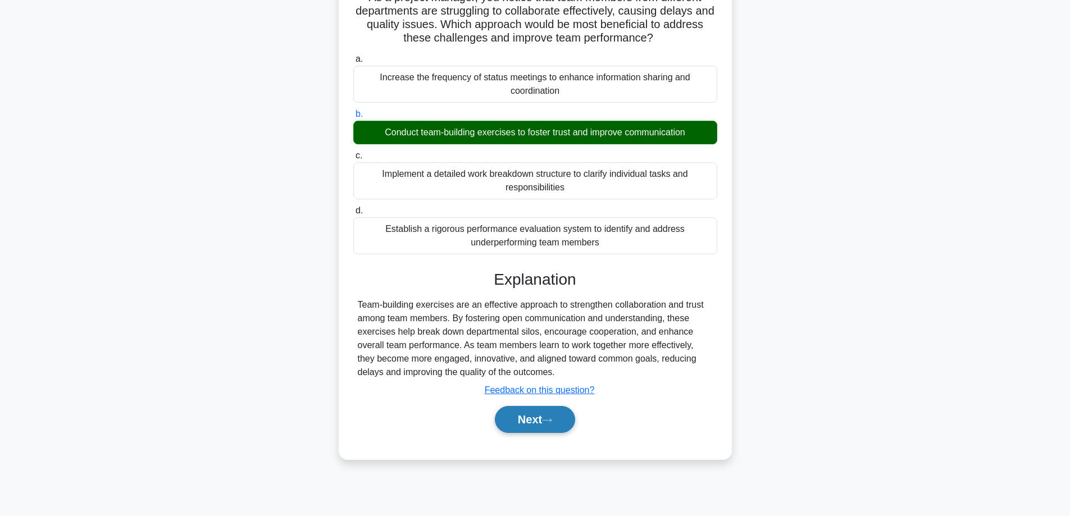
click at [540, 412] on button "Next" at bounding box center [535, 419] width 80 height 27
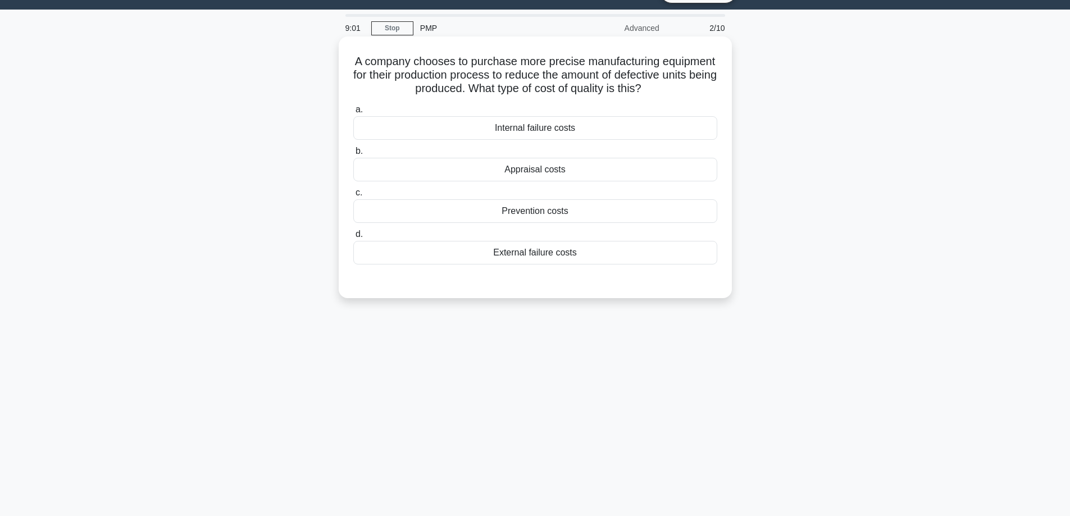
scroll to position [0, 0]
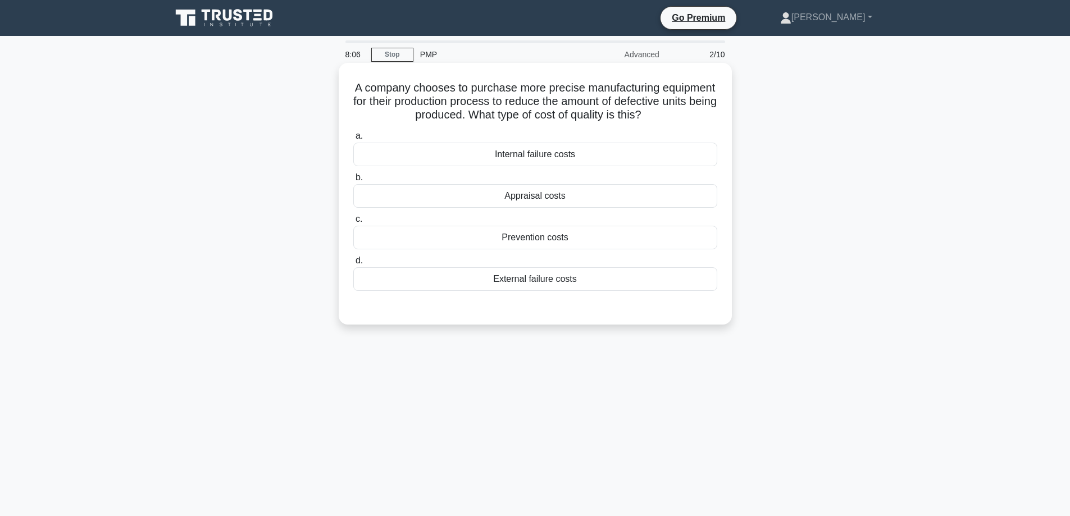
click at [553, 198] on div "Appraisal costs" at bounding box center [535, 196] width 364 height 24
click at [353, 181] on input "b. Appraisal costs" at bounding box center [353, 177] width 0 height 7
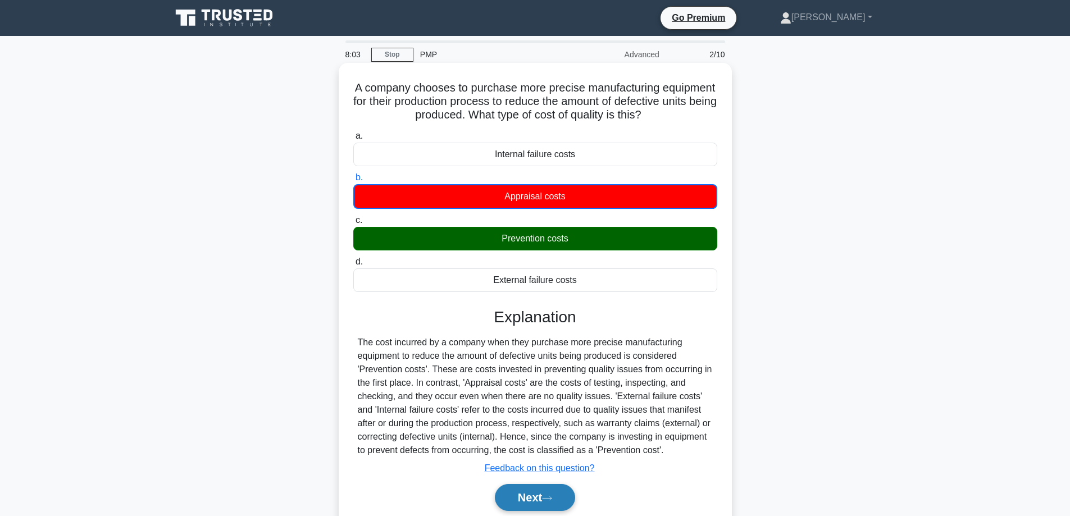
click at [540, 498] on button "Next" at bounding box center [535, 497] width 80 height 27
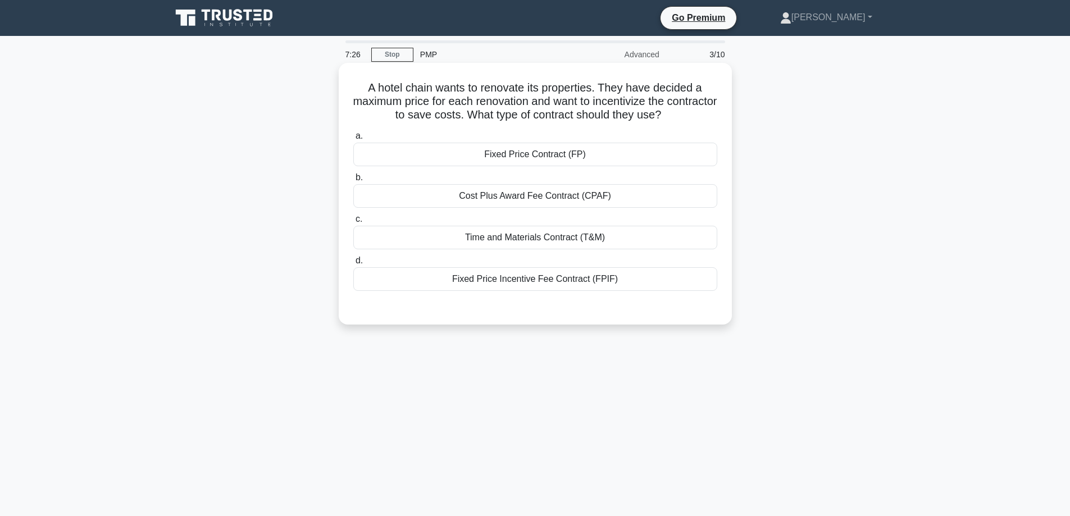
click at [542, 199] on div "Cost Plus Award Fee Contract (CPAF)" at bounding box center [535, 196] width 364 height 24
click at [353, 181] on input "b. Cost Plus Award Fee Contract (CPAF)" at bounding box center [353, 177] width 0 height 7
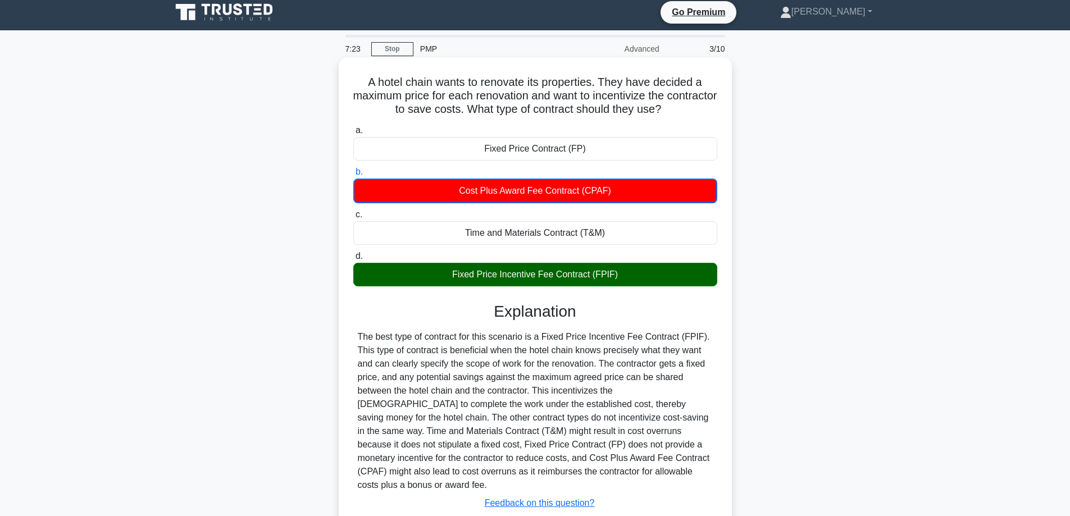
scroll to position [90, 0]
